Goal: Communication & Community: Answer question/provide support

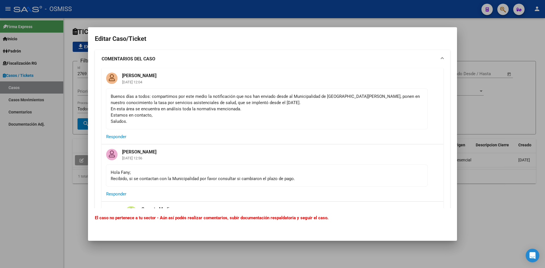
click at [480, 41] on div at bounding box center [272, 134] width 545 height 268
click at [499, 32] on div at bounding box center [272, 134] width 545 height 268
click at [480, 45] on div at bounding box center [272, 134] width 545 height 268
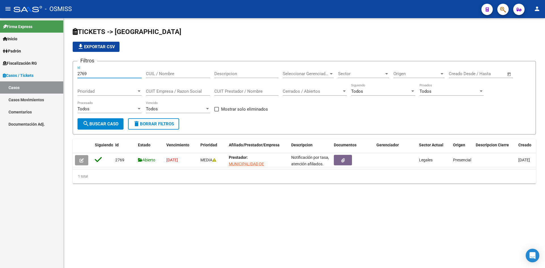
drag, startPoint x: 91, startPoint y: 74, endPoint x: 64, endPoint y: 77, distance: 27.2
click at [64, 77] on div "TICKETS -> Casos file_download Exportar CSV Filtros 2769 Id CUIL / Nombre Descr…" at bounding box center [305, 110] width 482 height 184
type input "1199"
click at [104, 124] on span "search Buscar Caso" at bounding box center [101, 124] width 36 height 5
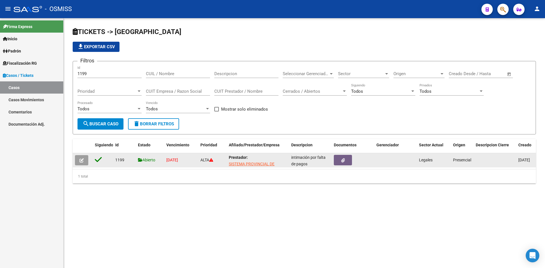
click at [80, 160] on icon "button" at bounding box center [82, 161] width 4 height 4
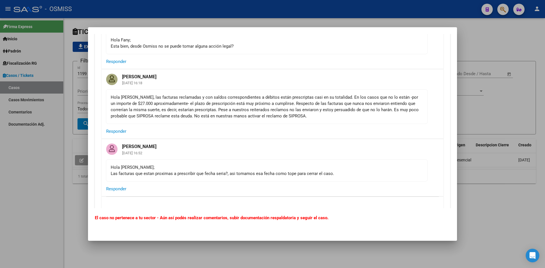
scroll to position [2131, 0]
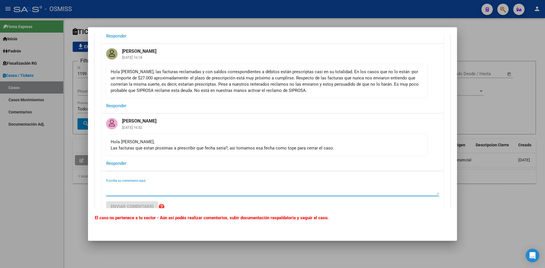
click at [140, 193] on textarea "Escriba su comentario aquí." at bounding box center [272, 189] width 333 height 11
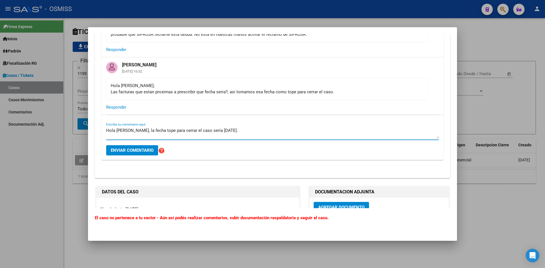
scroll to position [2188, 0]
click at [241, 137] on textarea "Hola [PERSON_NAME], la fecha tope para cerrar el caso sería [DATE]. saludos!" at bounding box center [272, 132] width 333 height 11
type textarea "Hola [PERSON_NAME], la fecha tope para cerrar el caso sería [DATE]. Saludos!"
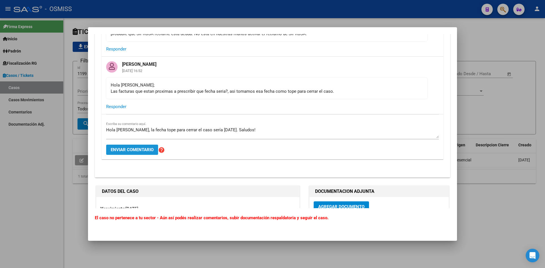
click at [136, 153] on span "Enviar comentario" at bounding box center [132, 149] width 43 height 5
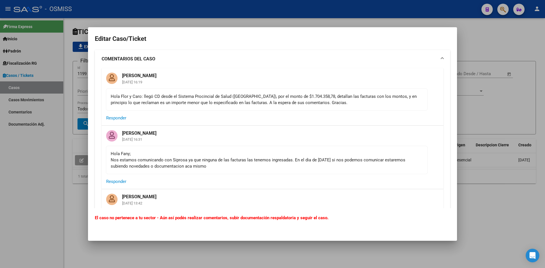
click at [481, 29] on div at bounding box center [272, 134] width 545 height 268
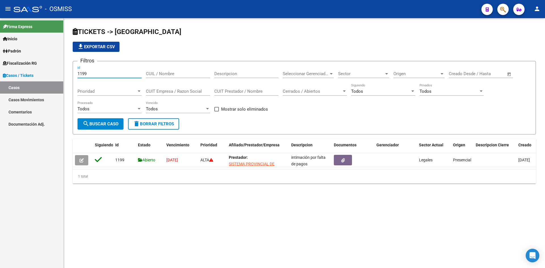
click at [86, 73] on input "1199" at bounding box center [110, 73] width 64 height 5
type input "1596"
click at [104, 122] on span "search Buscar Caso" at bounding box center [101, 124] width 36 height 5
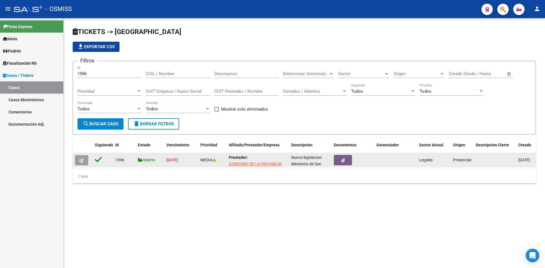
click at [80, 159] on icon "button" at bounding box center [82, 161] width 4 height 4
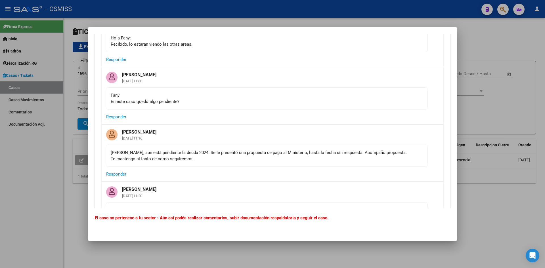
scroll to position [2443, 0]
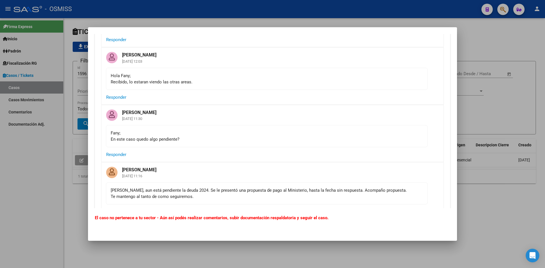
click at [473, 34] on div at bounding box center [272, 134] width 545 height 268
